Goal: Task Accomplishment & Management: Complete application form

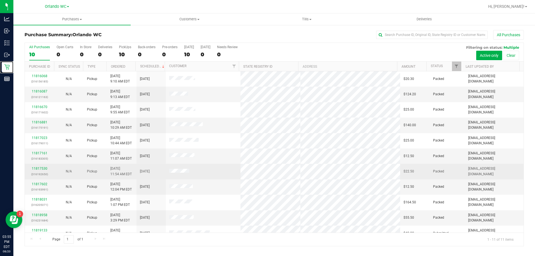
scroll to position [8, 0]
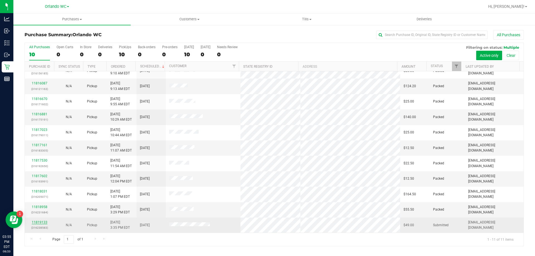
click at [43, 222] on link "11819133" at bounding box center [40, 222] width 16 height 4
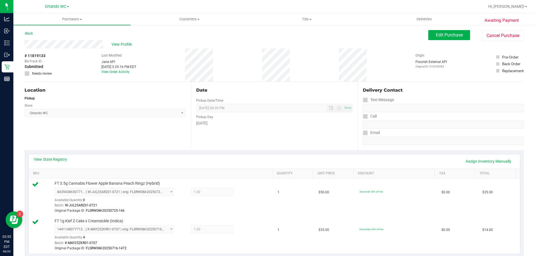
scroll to position [167, 0]
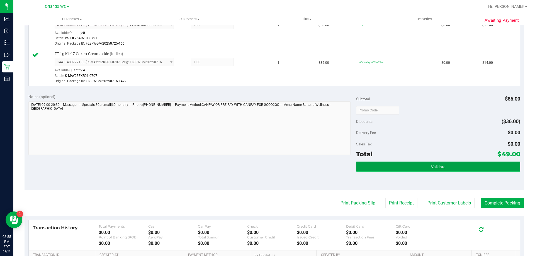
click at [429, 170] on button "Validate" at bounding box center [438, 167] width 164 height 10
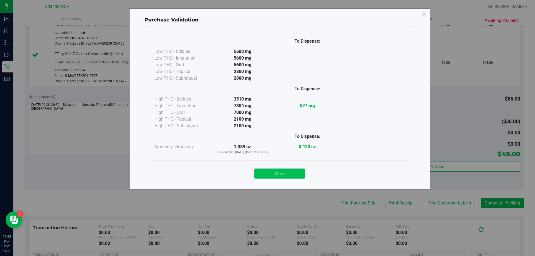
click at [295, 177] on button "Close" at bounding box center [279, 174] width 51 height 10
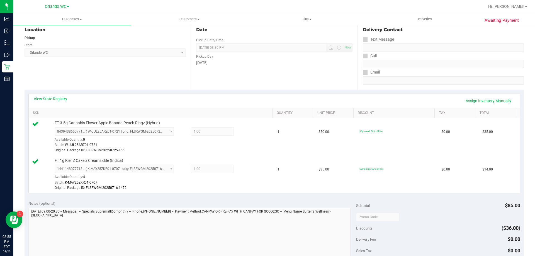
scroll to position [0, 0]
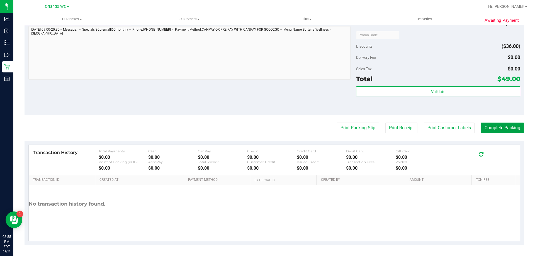
click at [509, 130] on button "Complete Packing" at bounding box center [502, 128] width 43 height 11
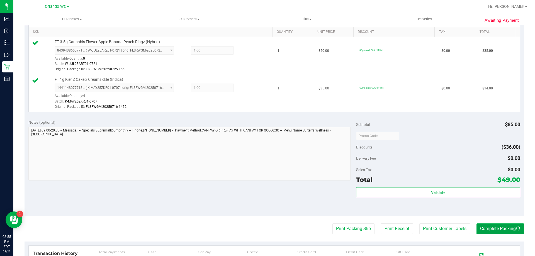
scroll to position [75, 0]
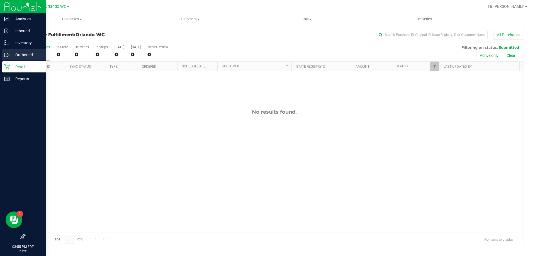
click at [9, 61] on link "Outbound" at bounding box center [23, 55] width 46 height 12
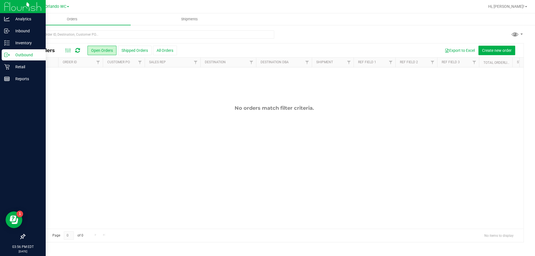
click at [7, 57] on icon at bounding box center [7, 55] width 6 height 6
click at [5, 65] on icon at bounding box center [7, 67] width 6 height 6
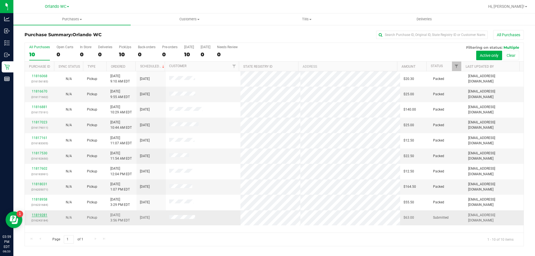
click at [35, 215] on link "11819281" at bounding box center [40, 215] width 16 height 4
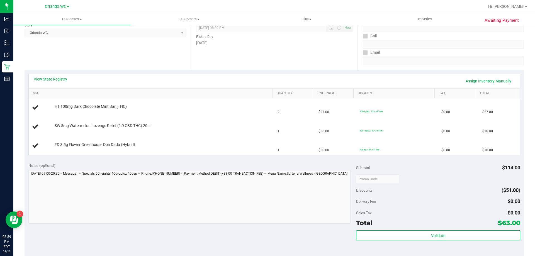
scroll to position [84, 0]
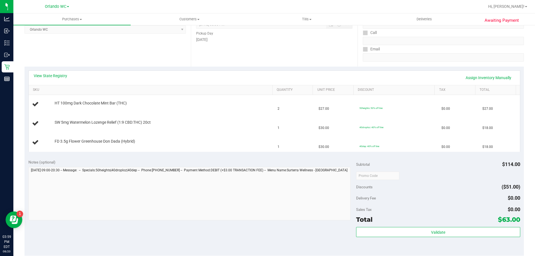
click at [52, 81] on div "View State Registry Assign Inventory Manually" at bounding box center [274, 77] width 481 height 9
click at [52, 82] on div "View State Registry Assign Inventory Manually" at bounding box center [274, 77] width 481 height 9
click at [51, 78] on link "View State Registry" at bounding box center [50, 76] width 33 height 6
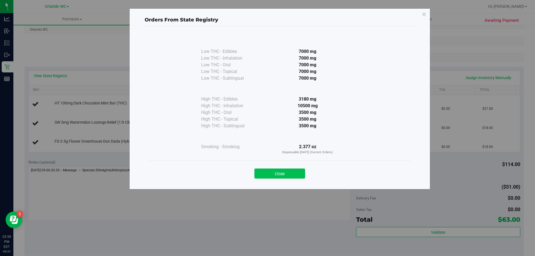
click at [275, 171] on button "Close" at bounding box center [279, 174] width 51 height 10
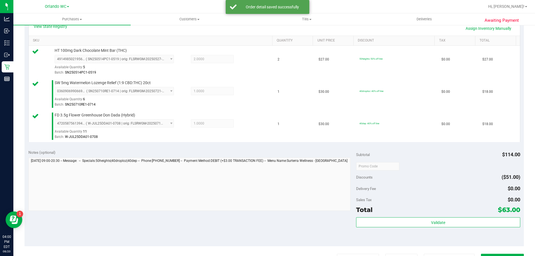
scroll to position [167, 0]
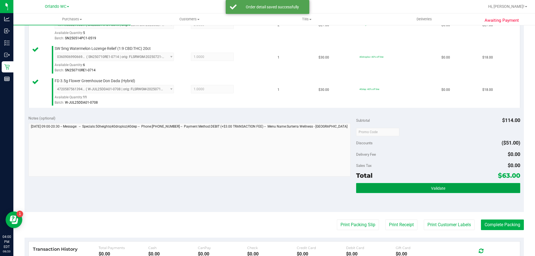
click at [423, 184] on button "Validate" at bounding box center [438, 188] width 164 height 10
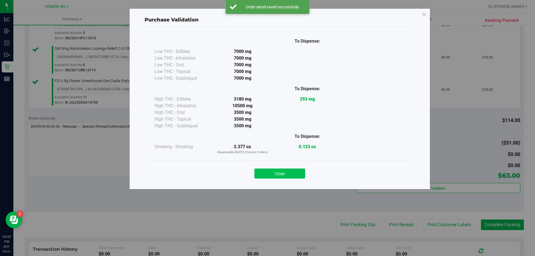
click at [292, 173] on button "Close" at bounding box center [279, 174] width 51 height 10
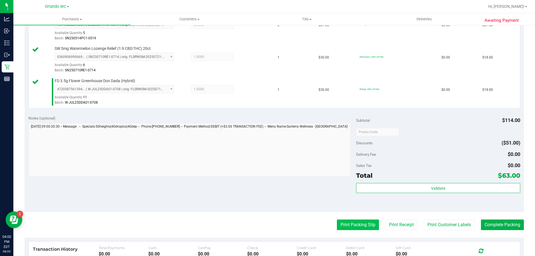
click at [369, 229] on button "Print Packing Slip" at bounding box center [358, 225] width 42 height 11
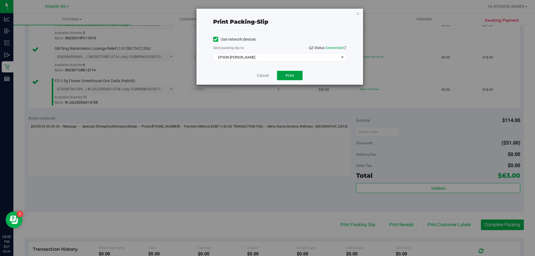
click at [298, 74] on button "Print" at bounding box center [290, 75] width 26 height 9
click at [259, 77] on link "Cancel" at bounding box center [263, 76] width 12 height 6
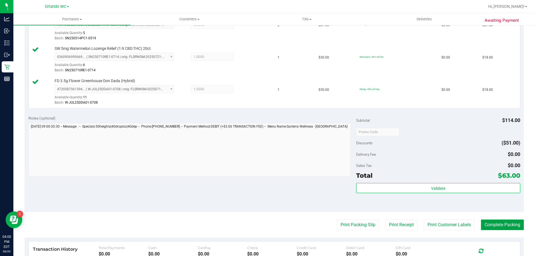
click at [509, 220] on button "Complete Packing" at bounding box center [502, 225] width 43 height 11
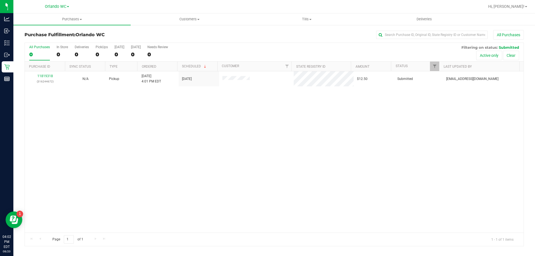
click at [140, 152] on div "11819318 (316244672) N/A Pickup [DATE] 4:01 PM EDT 8/20/2025 $12.50 Submitted […" at bounding box center [274, 151] width 499 height 161
click at [32, 49] on label "All Purchases 0" at bounding box center [39, 52] width 21 height 15
click at [0, 0] on input "All Purchases 0" at bounding box center [0, 0] width 0 height 0
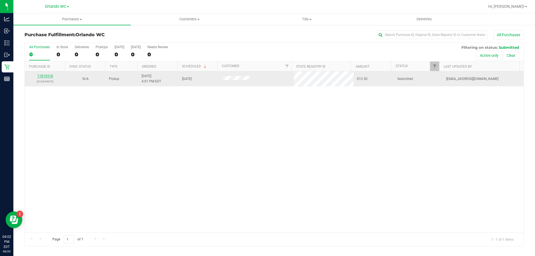
click at [45, 74] on link "11819318" at bounding box center [45, 76] width 16 height 4
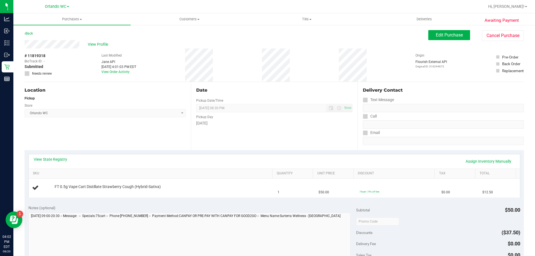
click at [152, 140] on div "Location Pickup Store [GEOGRAPHIC_DATA] WC Select Store [PERSON_NAME][GEOGRAPHI…" at bounding box center [108, 116] width 166 height 68
click at [112, 149] on div "Location Pickup Store [GEOGRAPHIC_DATA] WC Select Store [PERSON_NAME][GEOGRAPHI…" at bounding box center [108, 116] width 166 height 68
click at [81, 113] on span "[GEOGRAPHIC_DATA] WC Select Store [PERSON_NAME][GEOGRAPHIC_DATA] [PERSON_NAME][…" at bounding box center [105, 113] width 161 height 8
click at [85, 100] on div "Pickup" at bounding box center [105, 98] width 161 height 5
click at [149, 117] on span "[GEOGRAPHIC_DATA] WC Select Store [PERSON_NAME][GEOGRAPHIC_DATA] [PERSON_NAME][…" at bounding box center [105, 113] width 161 height 8
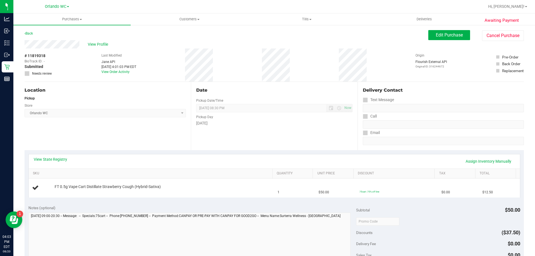
click at [99, 98] on div "Pickup" at bounding box center [105, 98] width 161 height 5
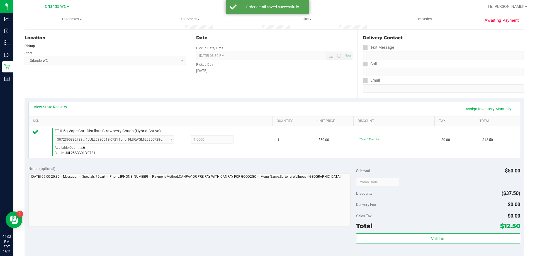
scroll to position [111, 0]
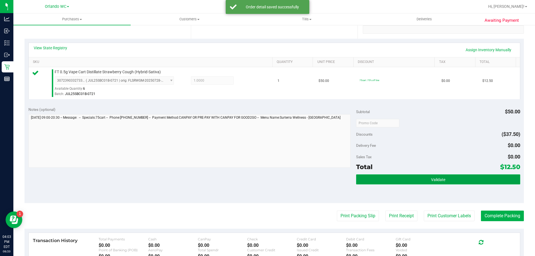
click at [464, 182] on button "Validate" at bounding box center [438, 179] width 164 height 10
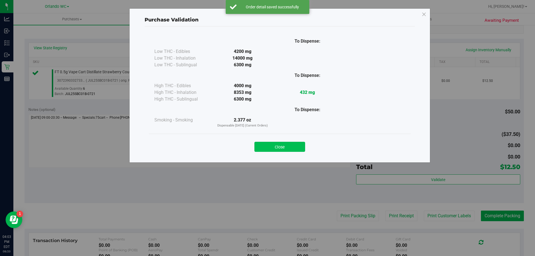
click at [292, 144] on button "Close" at bounding box center [279, 147] width 51 height 10
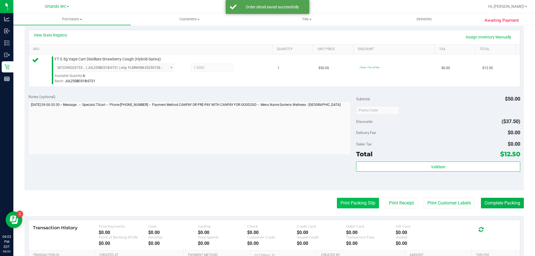
scroll to position [139, 0]
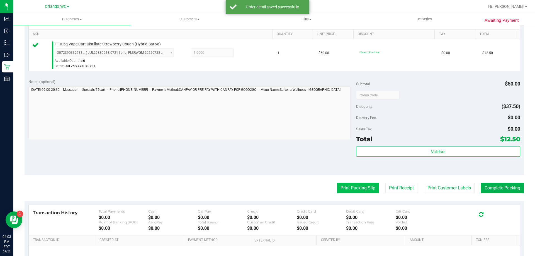
click at [350, 211] on div "Debit Card" at bounding box center [371, 211] width 50 height 4
click at [339, 188] on button "Print Packing Slip" at bounding box center [358, 188] width 42 height 11
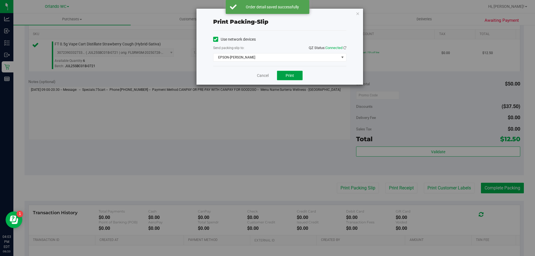
click at [288, 72] on button "Print" at bounding box center [290, 75] width 26 height 9
click at [261, 73] on link "Cancel" at bounding box center [263, 76] width 12 height 6
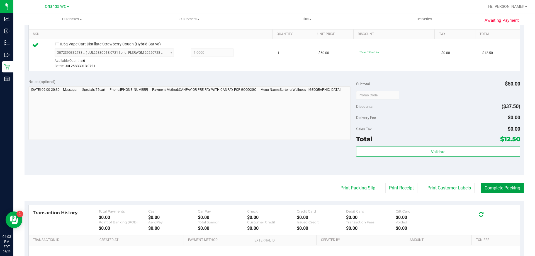
click at [506, 184] on button "Complete Packing" at bounding box center [502, 188] width 43 height 11
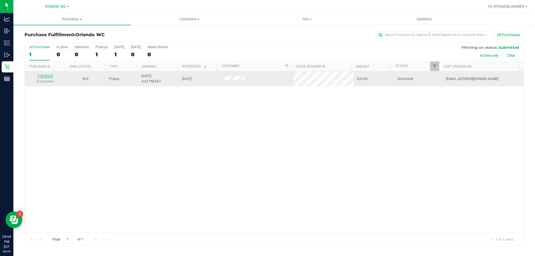
click at [49, 75] on link "11819325" at bounding box center [45, 76] width 16 height 4
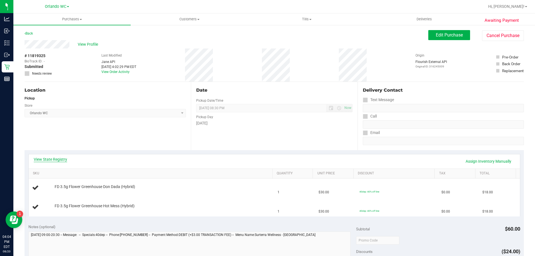
click at [61, 159] on link "View State Registry" at bounding box center [50, 160] width 33 height 6
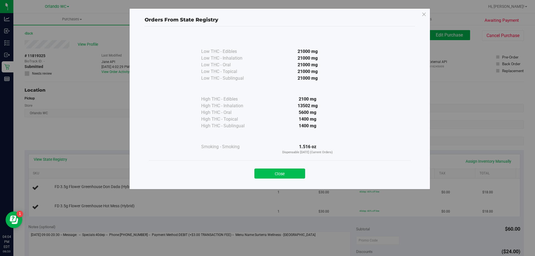
click at [291, 170] on button "Close" at bounding box center [279, 174] width 51 height 10
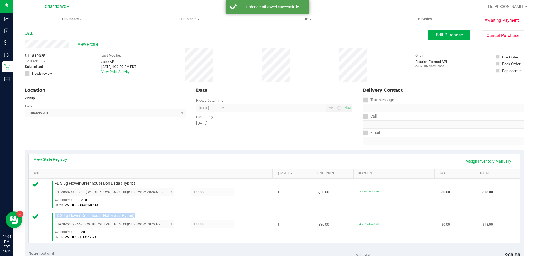
drag, startPoint x: 166, startPoint y: 217, endPoint x: 53, endPoint y: 218, distance: 112.3
click at [53, 218] on div "FD 3.5g Flower Greenhouse Hot Mess (Hybrid) 1420268027552402 ( W-JUL25HTM01-071…" at bounding box center [161, 227] width 218 height 28
copy span "FD 3.5g Flower Greenhouse Hot Mess (Hybrid)"
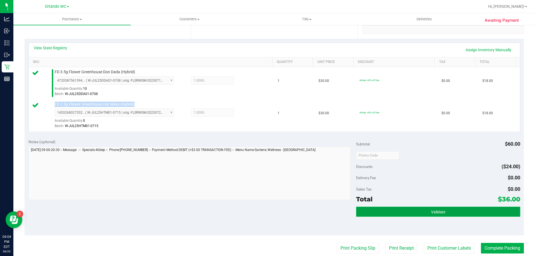
click at [450, 207] on button "Validate" at bounding box center [438, 212] width 164 height 10
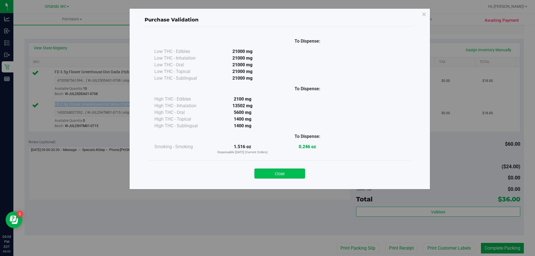
click at [293, 173] on button "Close" at bounding box center [279, 174] width 51 height 10
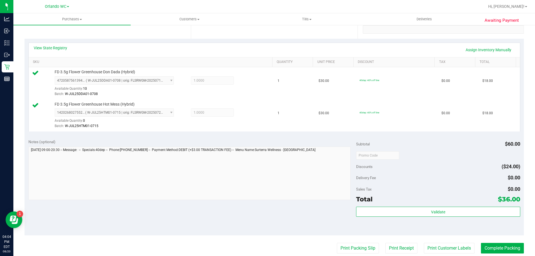
click at [360, 242] on purchase-details "Back Edit Purchase Cancel Purchase View Profile # 11819325 BioTrack ID: - Submi…" at bounding box center [274, 142] width 499 height 447
click at [360, 246] on button "Print Packing Slip" at bounding box center [358, 248] width 42 height 11
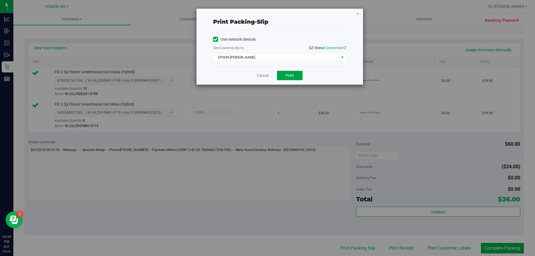
click at [298, 76] on button "Print" at bounding box center [290, 75] width 26 height 9
click at [261, 77] on link "Cancel" at bounding box center [263, 76] width 12 height 6
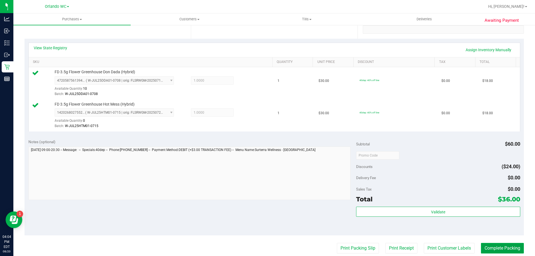
click at [509, 247] on button "Complete Packing" at bounding box center [502, 248] width 43 height 11
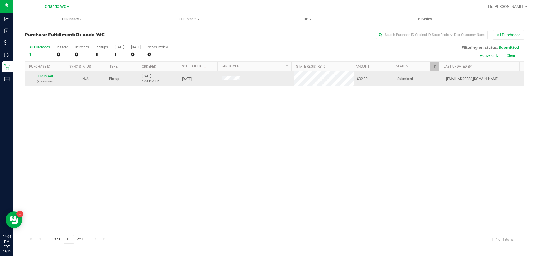
click at [48, 77] on link "11819340" at bounding box center [45, 76] width 16 height 4
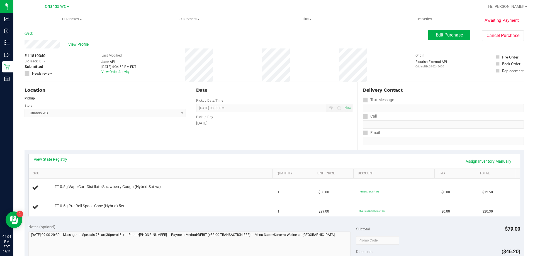
click at [37, 161] on link "View State Registry" at bounding box center [50, 160] width 33 height 6
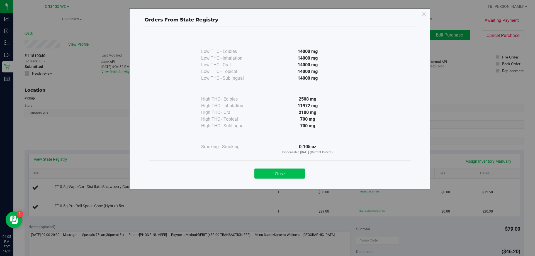
click at [277, 171] on button "Close" at bounding box center [279, 174] width 51 height 10
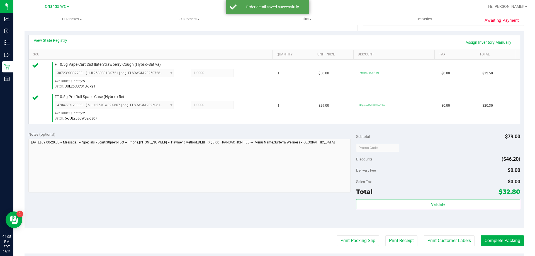
scroll to position [139, 0]
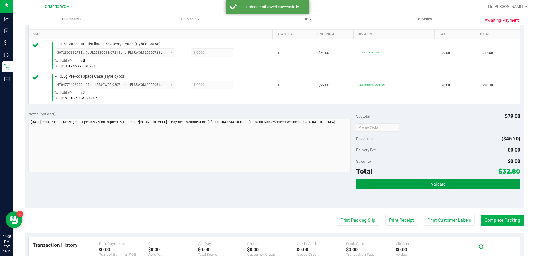
click at [420, 182] on button "Validate" at bounding box center [438, 184] width 164 height 10
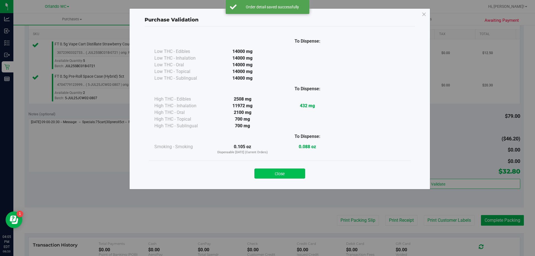
click at [283, 176] on button "Close" at bounding box center [279, 174] width 51 height 10
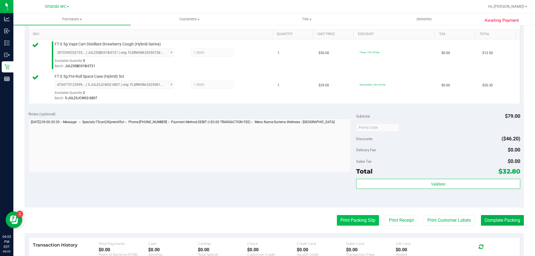
click at [353, 220] on button "Print Packing Slip" at bounding box center [358, 220] width 42 height 11
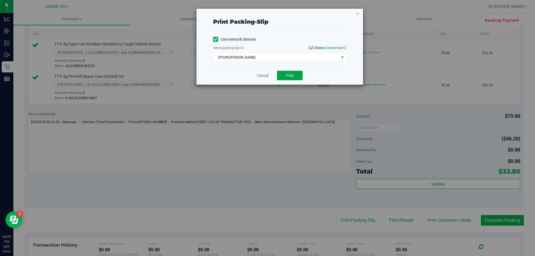
click at [294, 79] on button "Print" at bounding box center [290, 75] width 26 height 9
click at [260, 76] on link "Cancel" at bounding box center [263, 76] width 12 height 6
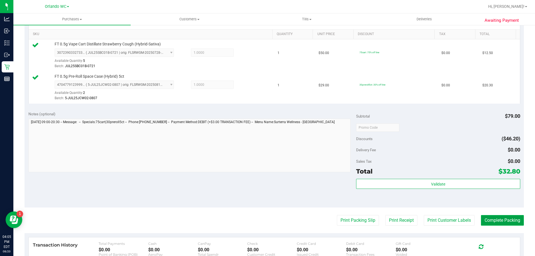
click at [485, 223] on button "Complete Packing" at bounding box center [502, 220] width 43 height 11
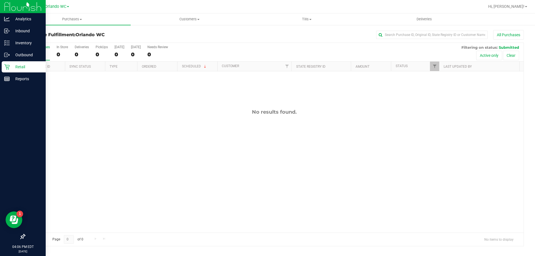
click at [10, 66] on p "Retail" at bounding box center [26, 67] width 33 height 7
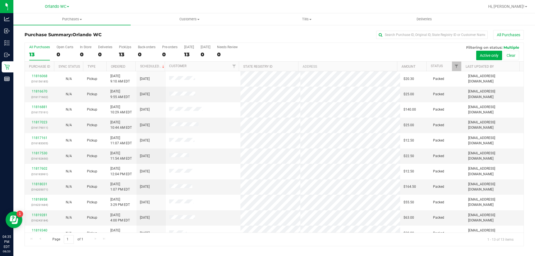
click at [47, 54] on div "13" at bounding box center [39, 54] width 21 height 6
click at [0, 0] on input "All Purchases 13" at bounding box center [0, 0] width 0 height 0
click at [48, 53] on div "13" at bounding box center [39, 54] width 21 height 6
click at [0, 0] on input "All Purchases 13" at bounding box center [0, 0] width 0 height 0
click at [30, 62] on th "Purchase ID" at bounding box center [39, 67] width 29 height 10
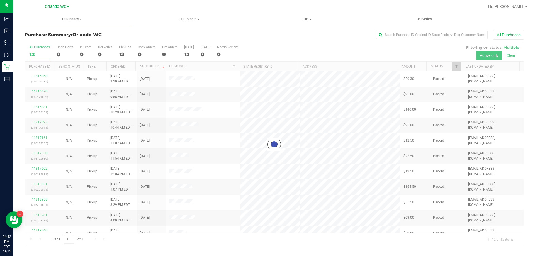
click at [35, 57] on div at bounding box center [274, 144] width 499 height 203
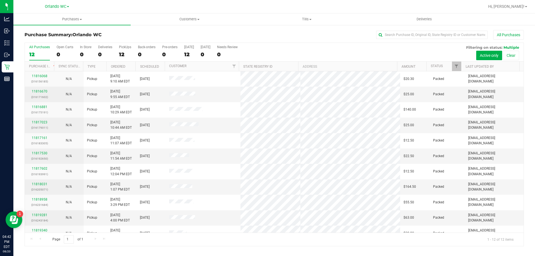
click at [35, 56] on div "12" at bounding box center [39, 54] width 21 height 6
click at [0, 0] on input "All Purchases 12" at bounding box center [0, 0] width 0 height 0
click at [43, 49] on label "All Purchases 12" at bounding box center [39, 52] width 21 height 15
click at [0, 0] on input "All Purchases 12" at bounding box center [0, 0] width 0 height 0
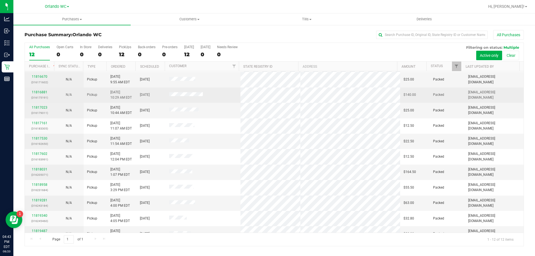
scroll to position [24, 0]
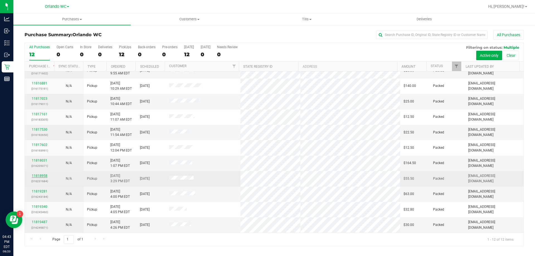
click at [35, 175] on link "11818958" at bounding box center [40, 176] width 16 height 4
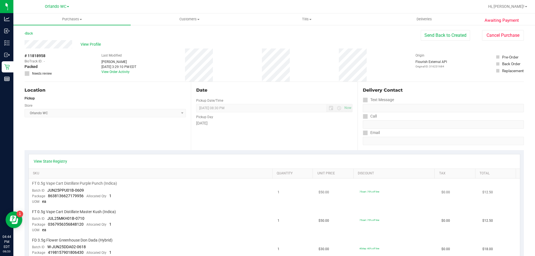
scroll to position [4, 0]
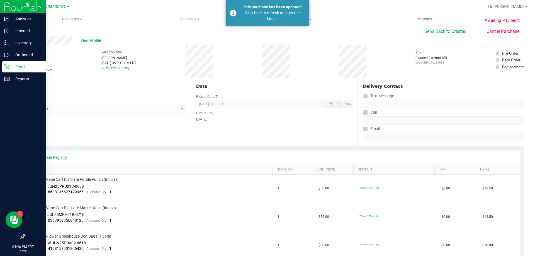
click at [19, 67] on p "Retail" at bounding box center [26, 67] width 33 height 7
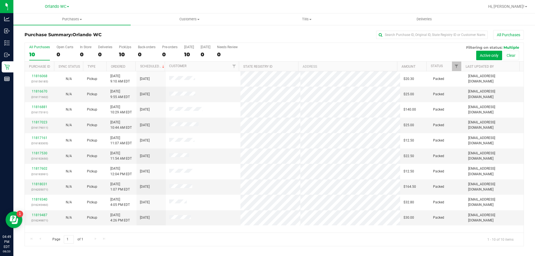
click at [40, 51] on label "All Purchases 10" at bounding box center [39, 52] width 21 height 15
click at [0, 0] on input "All Purchases 10" at bounding box center [0, 0] width 0 height 0
click at [43, 48] on div "All Purchases" at bounding box center [39, 47] width 21 height 4
click at [0, 0] on input "All Purchases 10" at bounding box center [0, 0] width 0 height 0
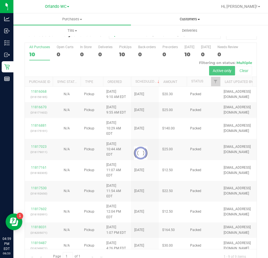
click at [188, 21] on span "Customers" at bounding box center [189, 19] width 117 height 5
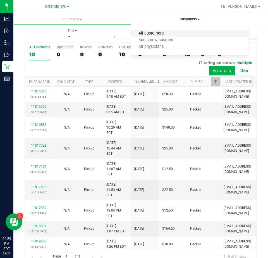
click at [166, 33] on span "All customers" at bounding box center [151, 33] width 40 height 5
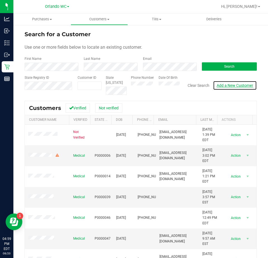
click at [222, 86] on link "Add a New Customer" at bounding box center [235, 85] width 44 height 9
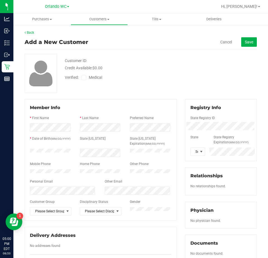
click at [95, 78] on span "Medical" at bounding box center [97, 78] width 16 height 6
click at [0, 0] on input "Medical" at bounding box center [0, 0] width 0 height 0
click at [191, 152] on span "Select state" at bounding box center [193, 152] width 7 height 8
click at [196, 189] on li "FL" at bounding box center [195, 191] width 14 height 9
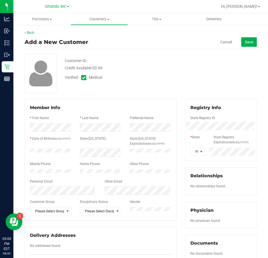
click at [218, 74] on div "Customer ID: Credit Available: $0.00 Verified: Medical" at bounding box center [140, 73] width 240 height 39
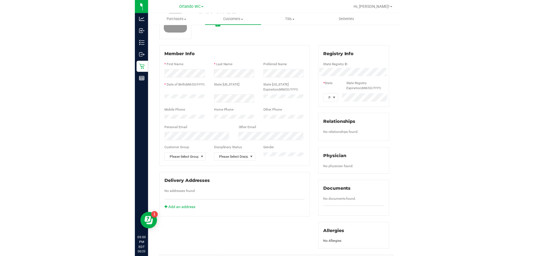
scroll to position [0, 0]
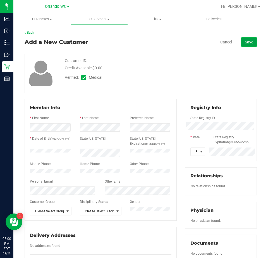
click at [244, 44] on span "Save" at bounding box center [248, 42] width 8 height 4
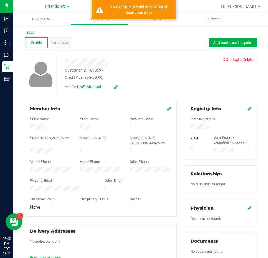
click at [247, 109] on icon at bounding box center [249, 108] width 4 height 4
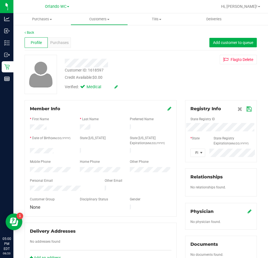
click at [246, 108] on icon at bounding box center [248, 109] width 5 height 4
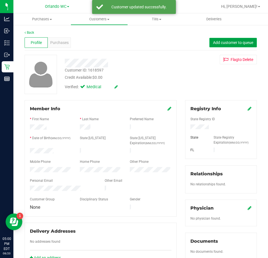
click at [239, 39] on button "Add customer to queue" at bounding box center [232, 42] width 47 height 9
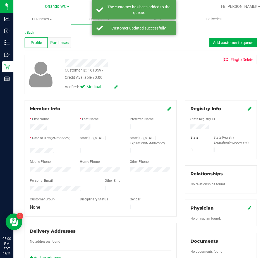
click at [61, 47] on div "Purchases" at bounding box center [59, 42] width 23 height 11
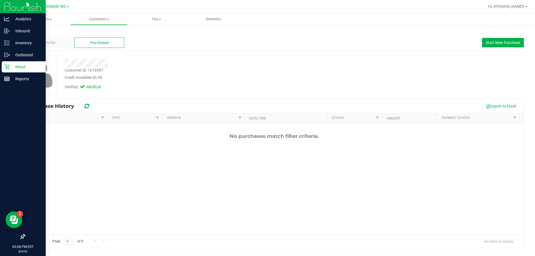
click at [9, 68] on icon at bounding box center [7, 67] width 6 height 6
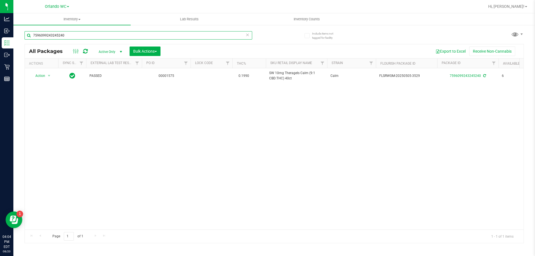
click at [64, 35] on input "7596099243245240" at bounding box center [139, 35] width 228 height 8
paste input "FD 3.5g Flower Greenhouse Hot Mess (Hybrid)"
type input "FD 3.5g Flower Greenhouse Hot Mess (Hybrid)"
